Goal: Task Accomplishment & Management: Use online tool/utility

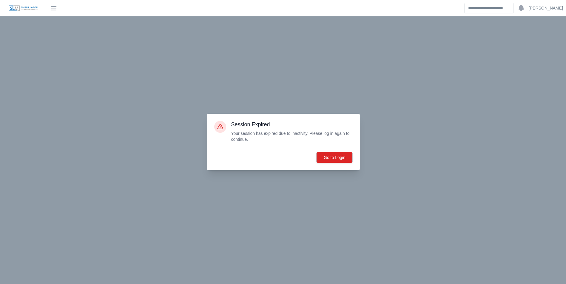
scroll to position [165, 0]
click at [328, 157] on button "Go to Login" at bounding box center [334, 157] width 36 height 11
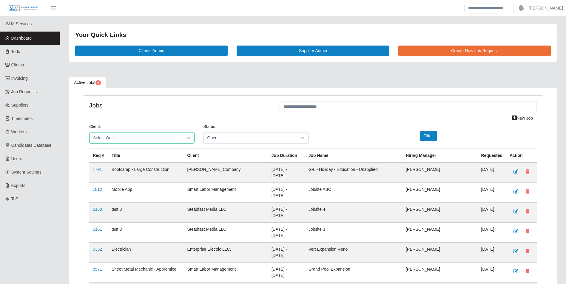
click at [109, 140] on span "Select One" at bounding box center [135, 138] width 93 height 11
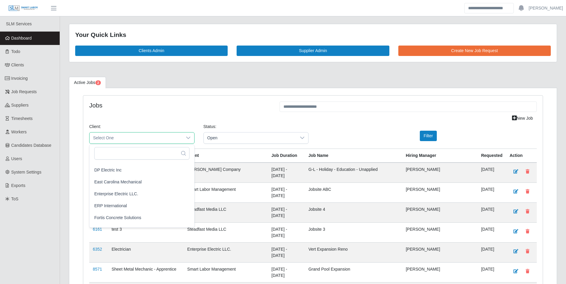
scroll to position [268, 0]
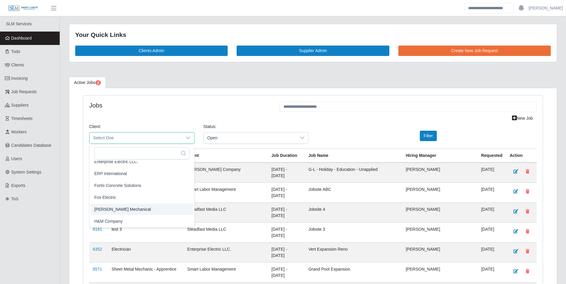
click at [140, 208] on span "[PERSON_NAME] Mechanical" at bounding box center [122, 209] width 57 height 6
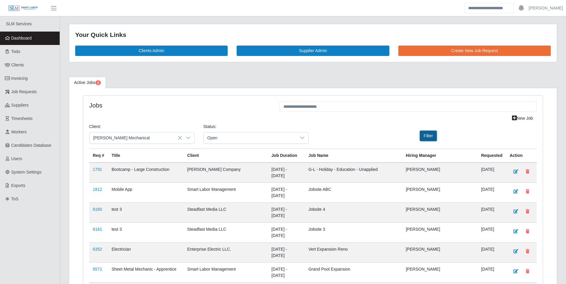
click at [424, 135] on button "Filter" at bounding box center [427, 136] width 17 height 10
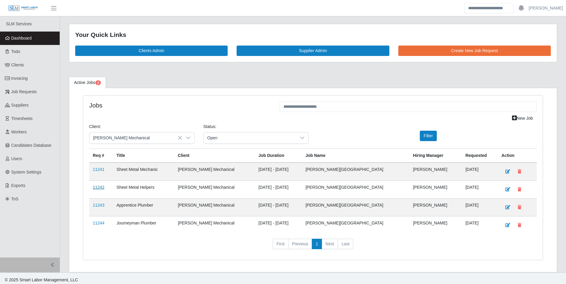
click at [101, 185] on link "11242" at bounding box center [99, 187] width 12 height 5
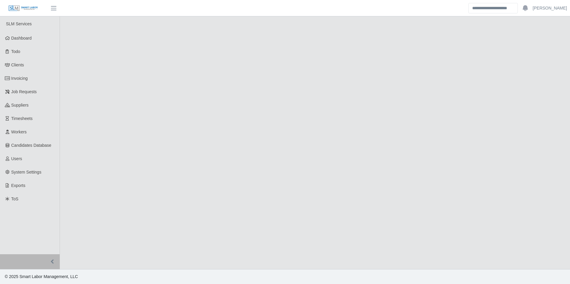
select select "****"
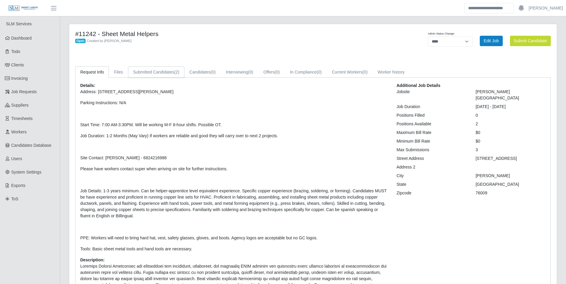
click at [168, 73] on link "Submitted Candidates (2)" at bounding box center [156, 72] width 56 height 12
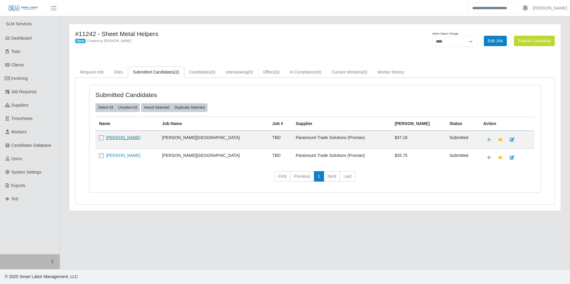
click at [125, 138] on link "Sebastian Solis" at bounding box center [123, 137] width 34 height 5
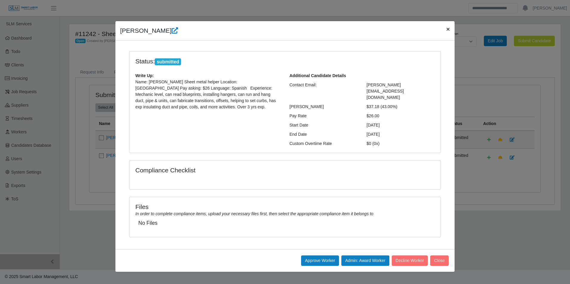
click at [446, 31] on span "×" at bounding box center [448, 29] width 4 height 7
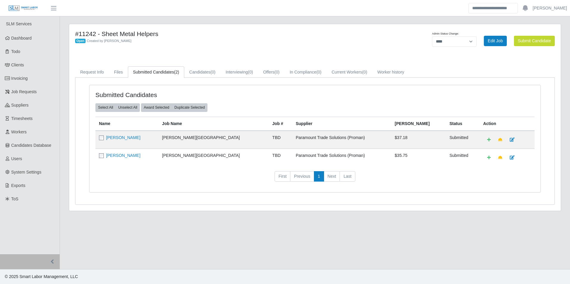
click at [121, 160] on td "Armando J Lopez" at bounding box center [126, 158] width 63 height 18
click at [121, 159] on td "Armando J Lopez" at bounding box center [126, 158] width 63 height 18
click at [121, 157] on link "Armando J Lopez" at bounding box center [123, 155] width 34 height 5
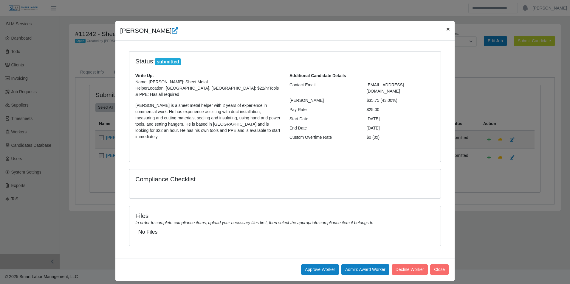
click at [446, 30] on span "×" at bounding box center [448, 29] width 4 height 7
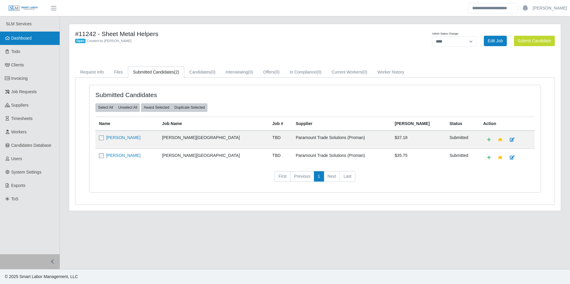
click at [31, 37] on span "Dashboard" at bounding box center [21, 38] width 21 height 5
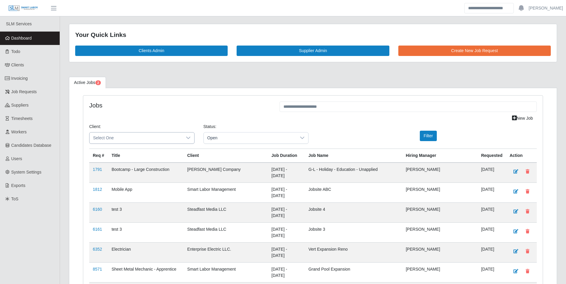
click at [140, 142] on span "Select One" at bounding box center [135, 138] width 93 height 11
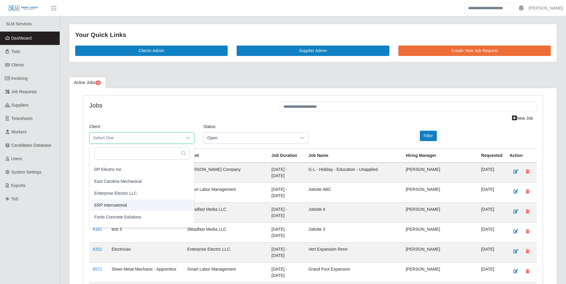
scroll to position [268, 0]
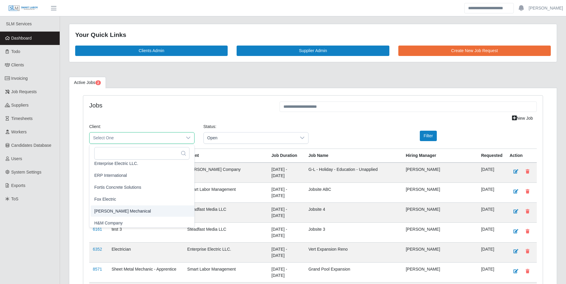
click at [127, 210] on span "George Wayne Mechanical" at bounding box center [122, 211] width 57 height 6
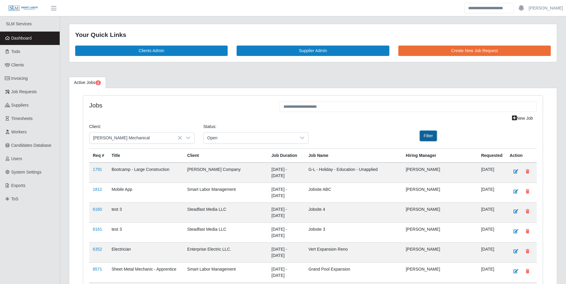
click at [424, 139] on button "Filter" at bounding box center [427, 136] width 17 height 10
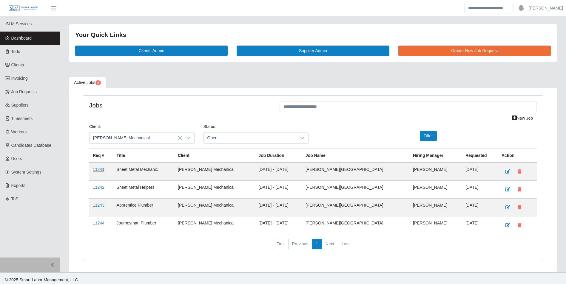
click at [103, 169] on link "11241" at bounding box center [99, 169] width 12 height 5
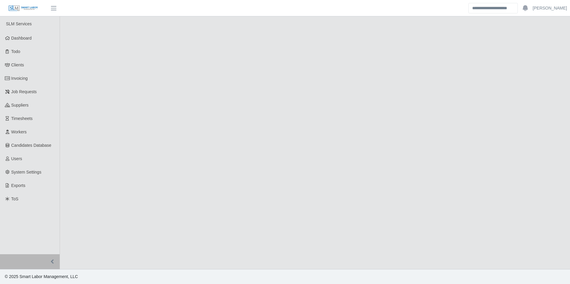
select select "****"
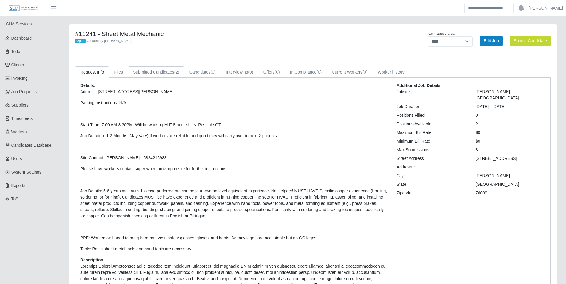
click at [167, 75] on link "Submitted Candidates (2)" at bounding box center [156, 72] width 56 height 12
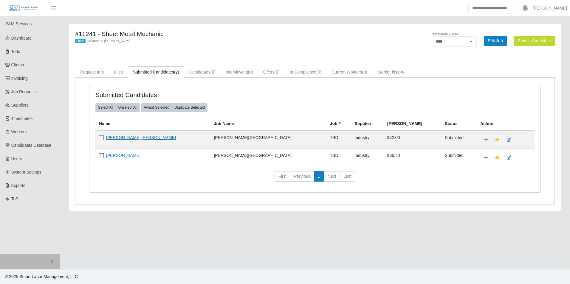
click at [134, 138] on link "[PERSON_NAME] [PERSON_NAME]" at bounding box center [141, 137] width 70 height 5
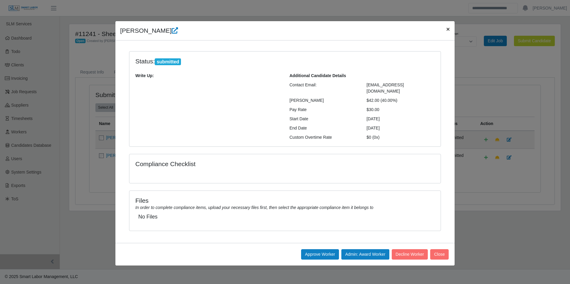
click at [445, 29] on button "×" at bounding box center [448, 29] width 13 height 16
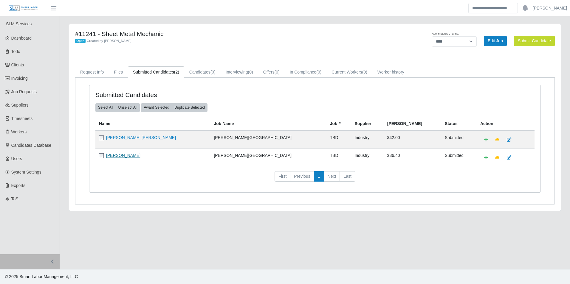
click at [121, 154] on link "[PERSON_NAME]" at bounding box center [123, 155] width 34 height 5
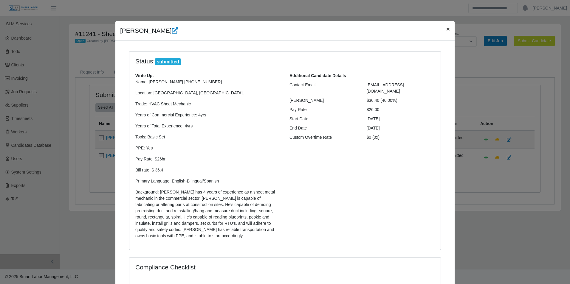
click at [446, 29] on span "×" at bounding box center [448, 29] width 4 height 7
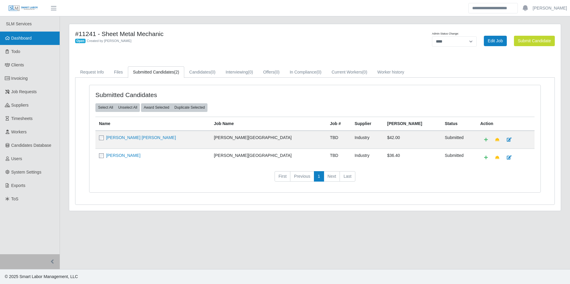
click at [32, 38] on span "Dashboard" at bounding box center [21, 38] width 21 height 5
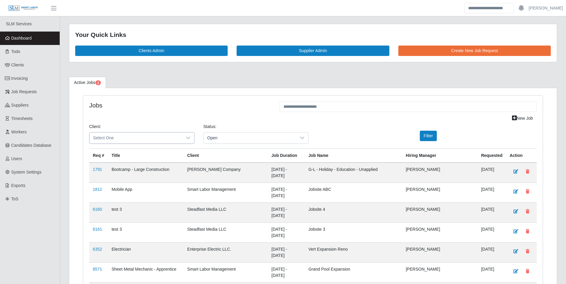
click at [186, 138] on icon at bounding box center [188, 138] width 5 height 5
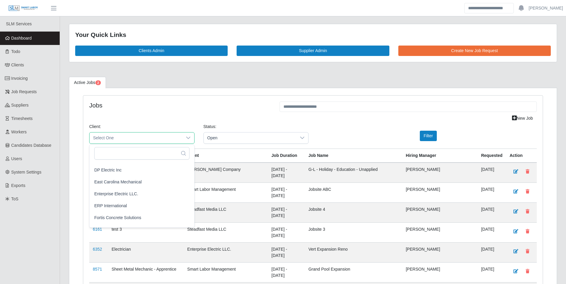
scroll to position [268, 0]
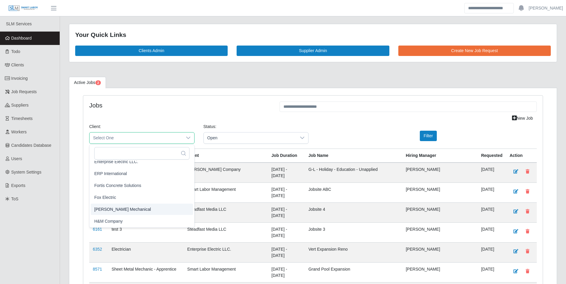
click at [143, 210] on span "[PERSON_NAME] Mechanical" at bounding box center [122, 209] width 57 height 6
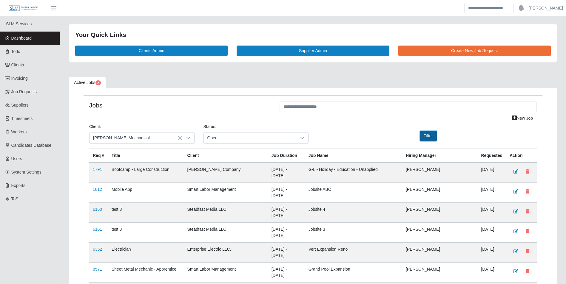
click at [428, 138] on button "Filter" at bounding box center [427, 136] width 17 height 10
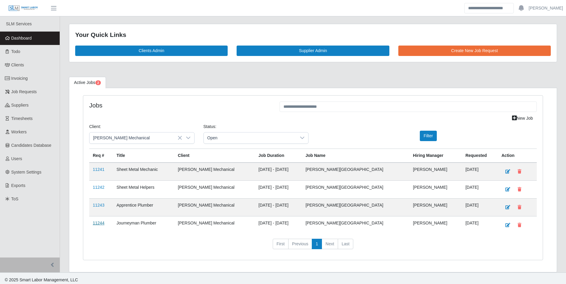
click at [100, 222] on link "11244" at bounding box center [99, 223] width 12 height 5
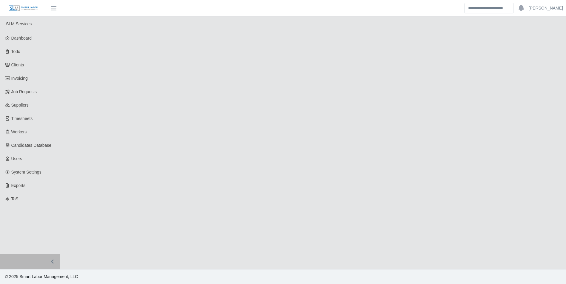
select select "****"
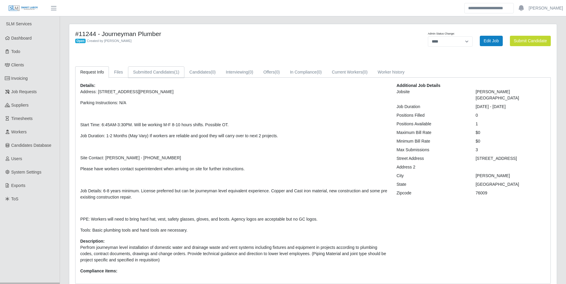
click at [171, 78] on link "Submitted Candidates (1)" at bounding box center [156, 72] width 56 height 12
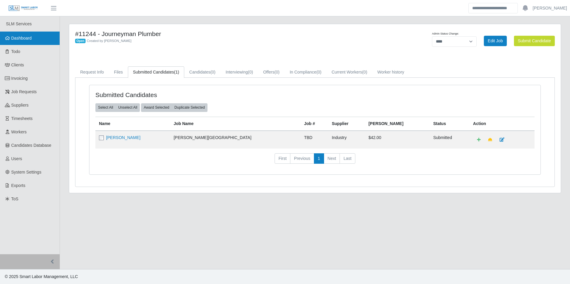
click at [30, 38] on span "Dashboard" at bounding box center [21, 38] width 21 height 5
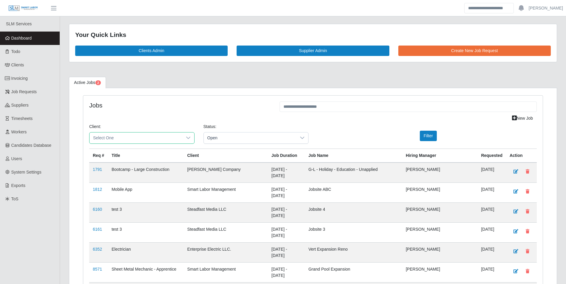
click at [139, 139] on span "Select One" at bounding box center [135, 138] width 93 height 11
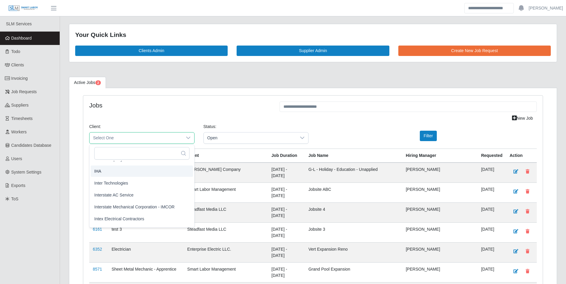
scroll to position [298, 0]
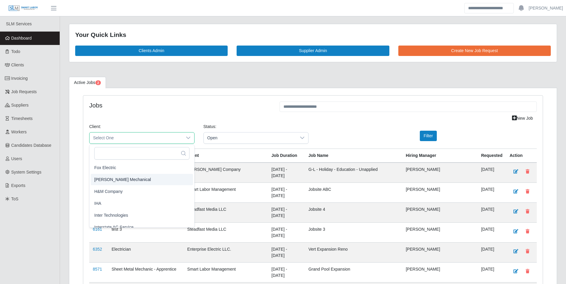
click at [147, 179] on li "[PERSON_NAME] Mechanical" at bounding box center [142, 179] width 102 height 11
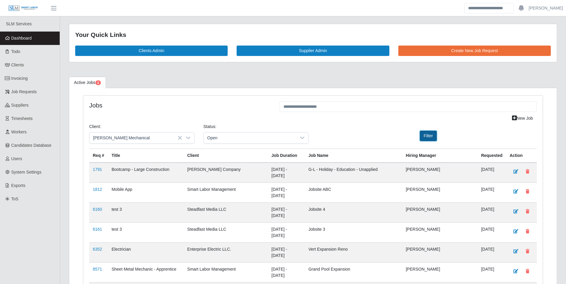
click at [419, 135] on button "Filter" at bounding box center [427, 136] width 17 height 10
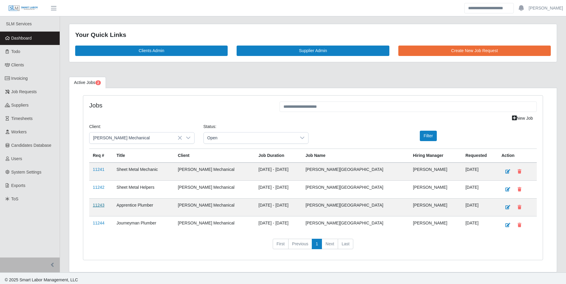
click at [100, 207] on link "11243" at bounding box center [99, 205] width 12 height 5
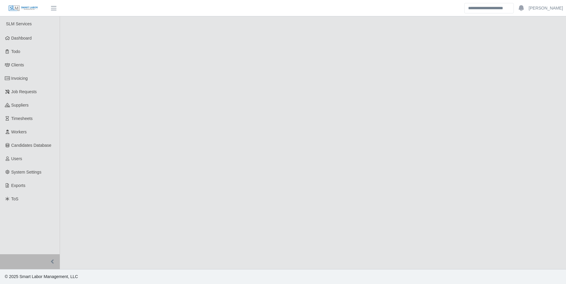
select select "****"
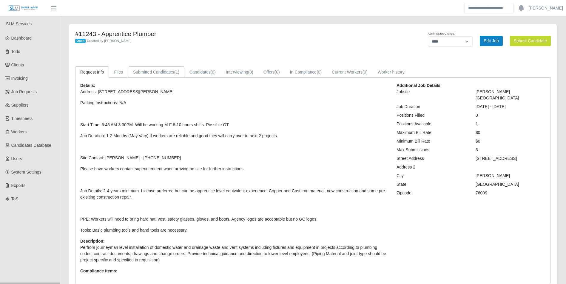
click at [167, 73] on link "Submitted Candidates (1)" at bounding box center [156, 72] width 56 height 12
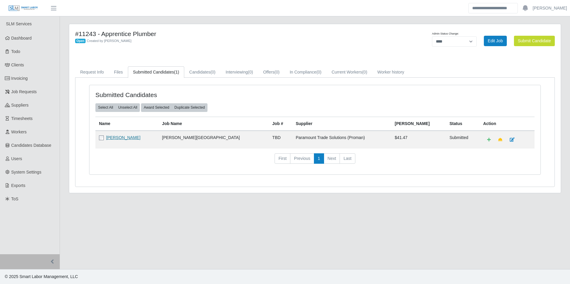
click at [128, 140] on link "Devin Dougherty" at bounding box center [123, 137] width 34 height 5
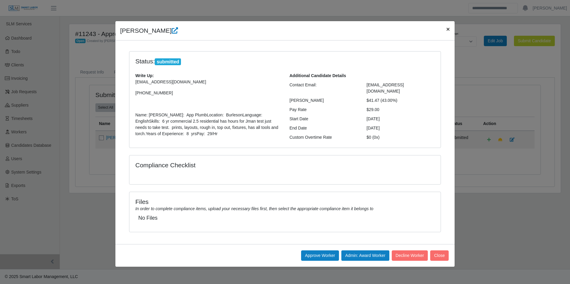
click at [444, 28] on button "×" at bounding box center [448, 29] width 13 height 16
